Goal: Task Accomplishment & Management: Use online tool/utility

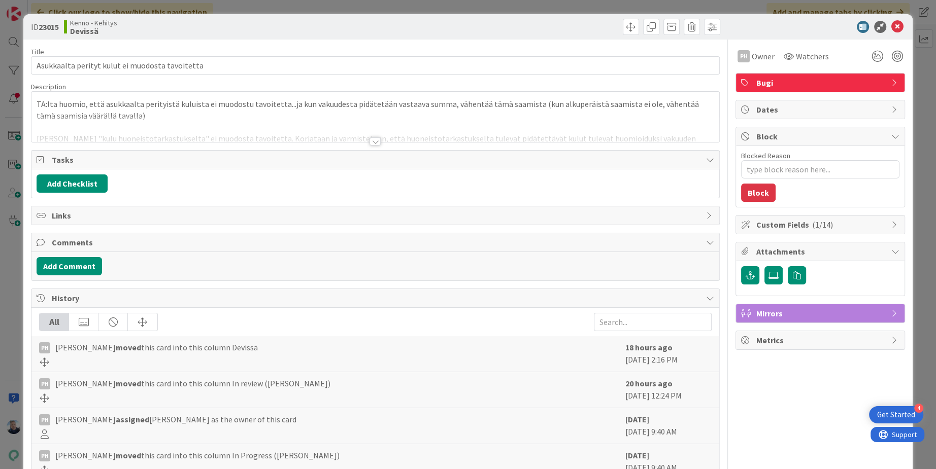
click at [409, 8] on div "ID 23015 Kenno - Kehitys Devissä Title 47 / 128 Asukkaalta perityt kulut ei muo…" at bounding box center [468, 234] width 936 height 469
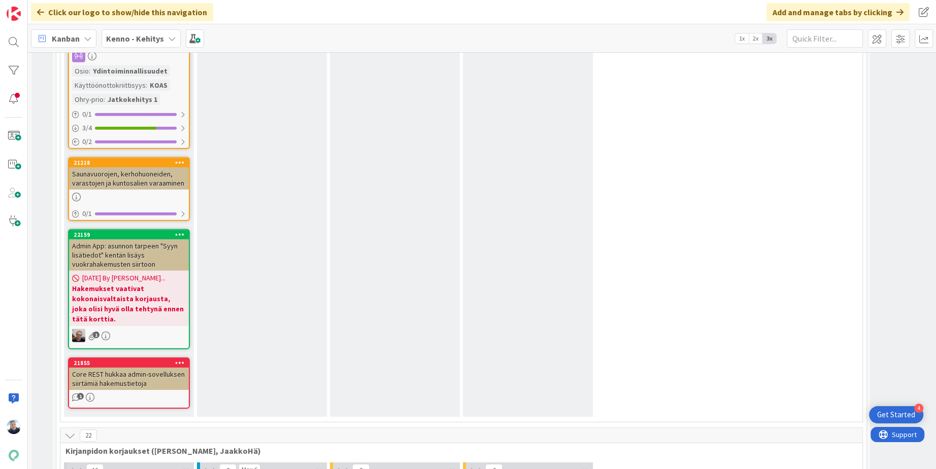
scroll to position [6810, 0]
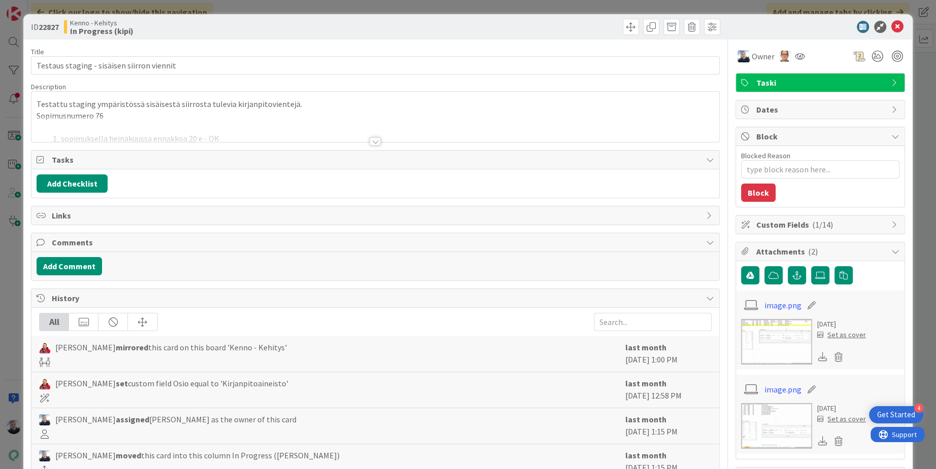
click at [379, 140] on div at bounding box center [374, 142] width 11 height 8
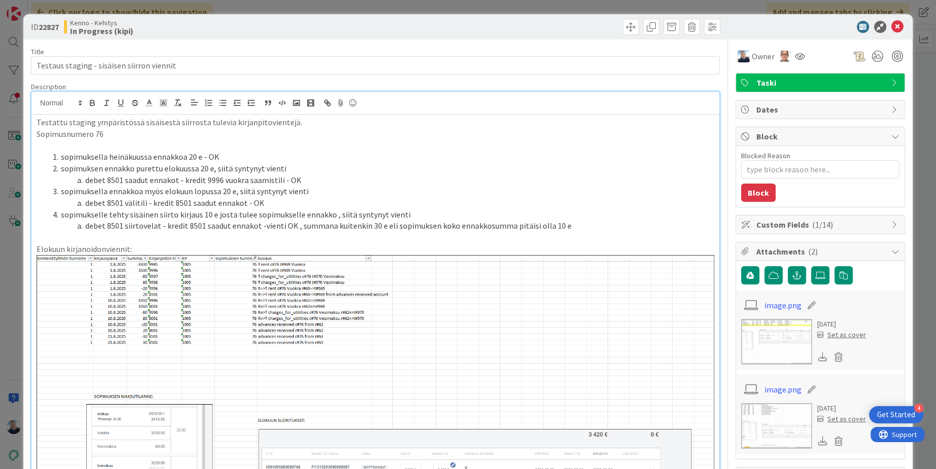
click at [587, 4] on div "ID 22827 [PERSON_NAME] In Progress (kipi) Title 42 / 128 Testaus staging - sisä…" at bounding box center [468, 234] width 936 height 469
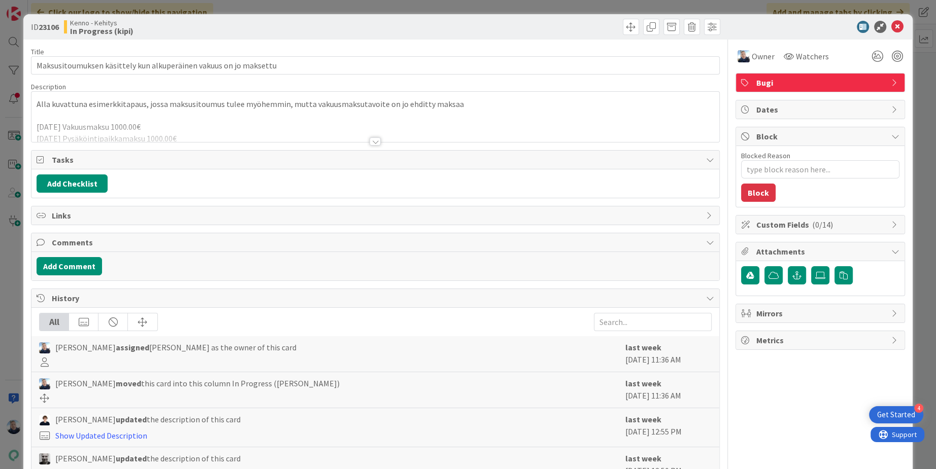
click at [379, 141] on div at bounding box center [374, 142] width 11 height 8
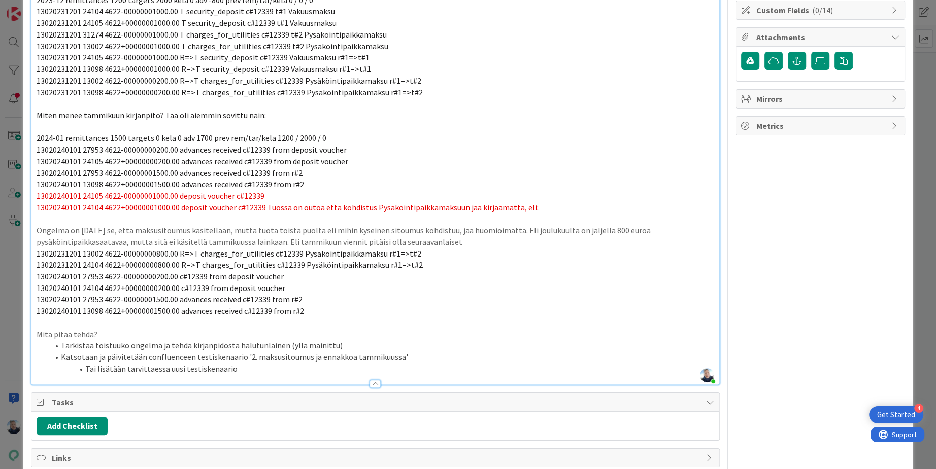
scroll to position [222, 0]
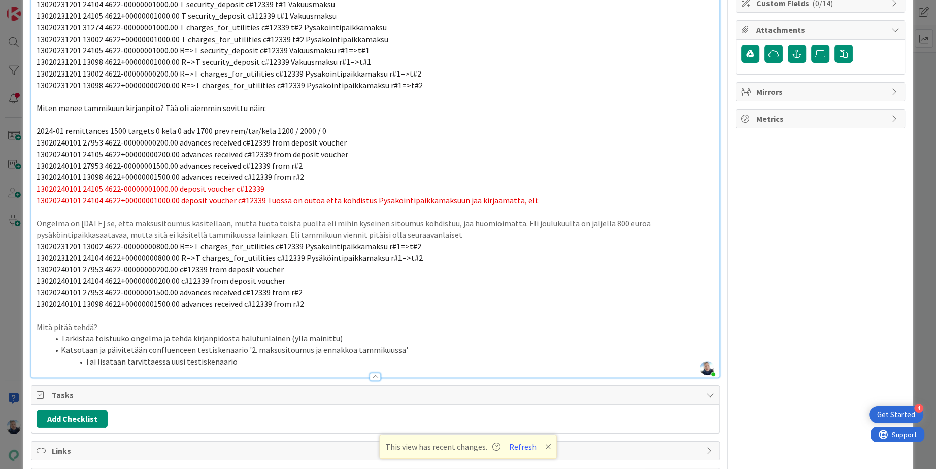
type textarea "x"
